Goal: Task Accomplishment & Management: Manage account settings

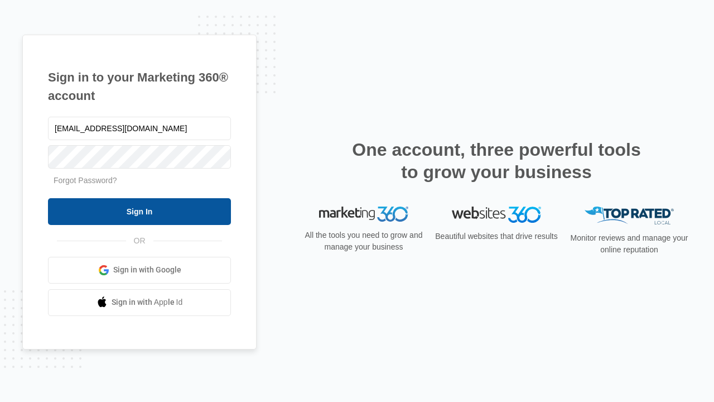
click at [139, 211] on input "Sign In" at bounding box center [139, 211] width 183 height 27
